Goal: Task Accomplishment & Management: Use online tool/utility

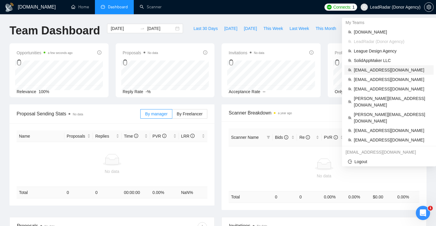
click at [377, 70] on span "[EMAIL_ADDRESS][DOMAIN_NAME]" at bounding box center [392, 70] width 76 height 7
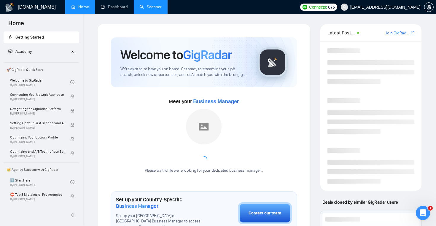
click at [160, 9] on link "Scanner" at bounding box center [151, 6] width 22 height 5
